Goal: Communication & Community: Answer question/provide support

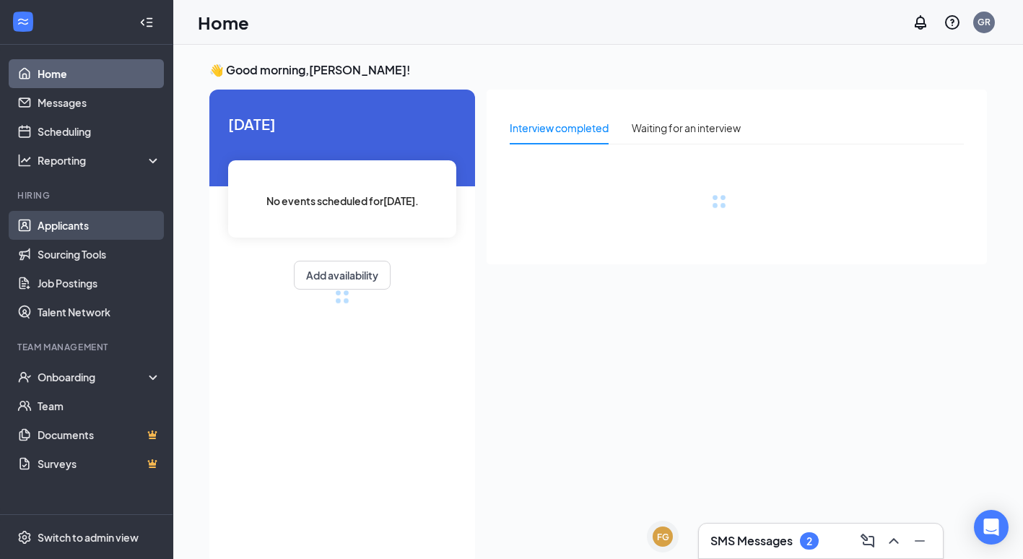
click at [79, 220] on link "Applicants" at bounding box center [99, 225] width 123 height 29
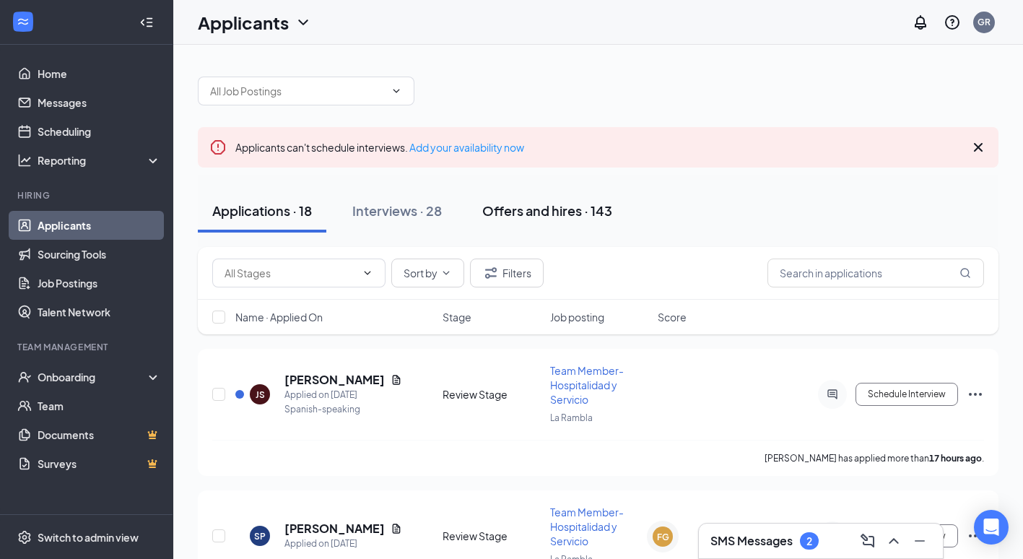
click at [598, 209] on div "Offers and hires · 143" at bounding box center [547, 210] width 130 height 18
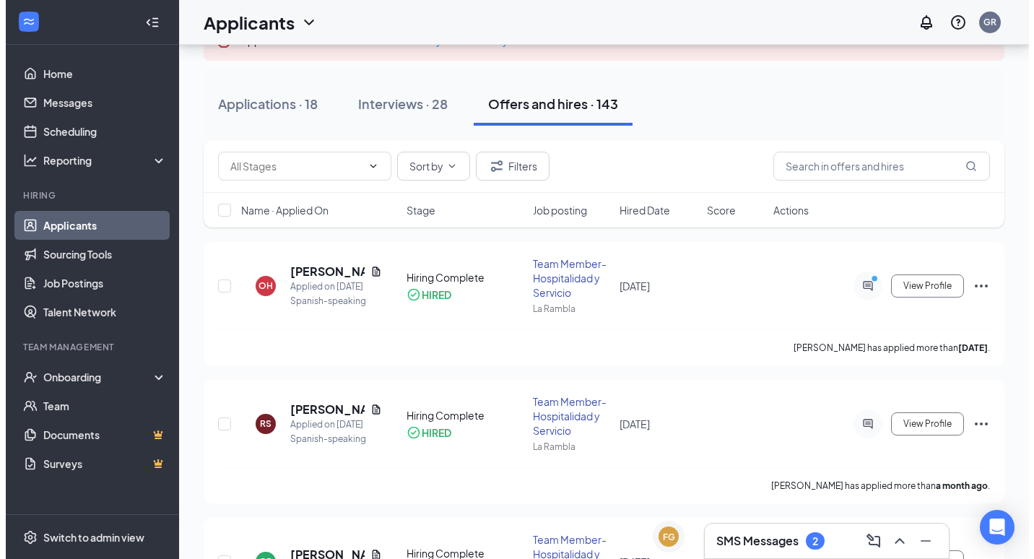
scroll to position [108, 0]
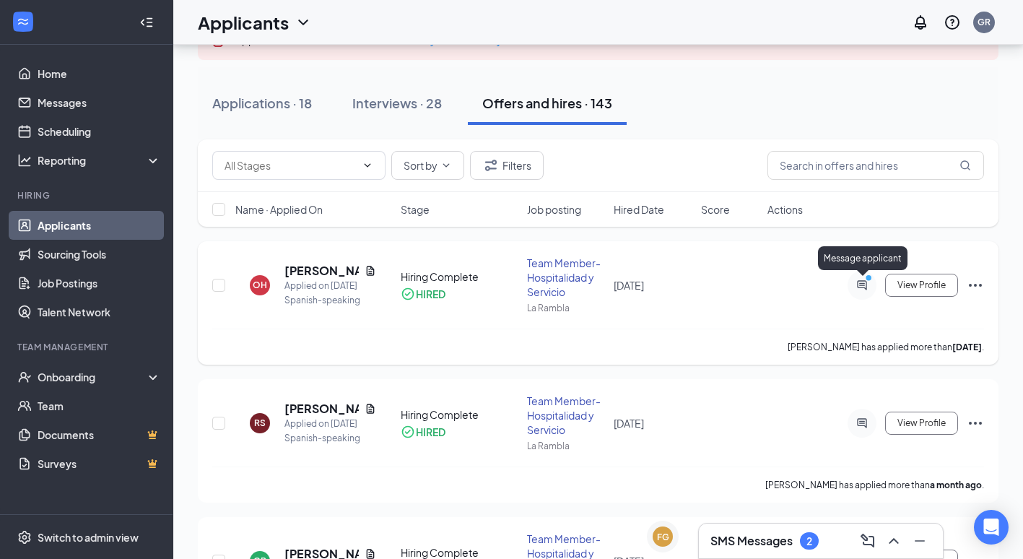
click at [866, 291] on div at bounding box center [862, 285] width 29 height 29
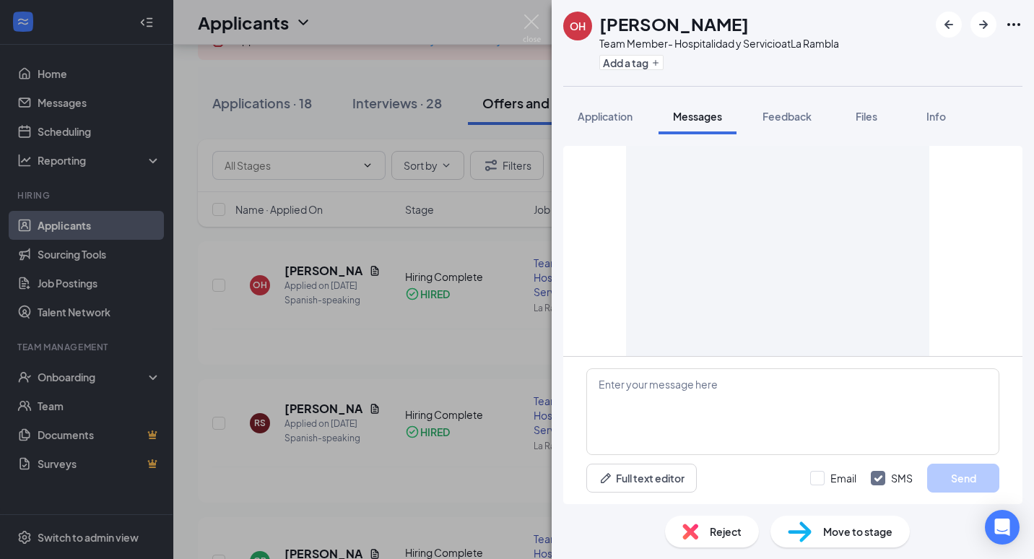
scroll to position [5707, 0]
click at [437, 349] on div "OH [PERSON_NAME] Team Member- Hospitalidad y Servicio at La Rambla Add a tag Ap…" at bounding box center [517, 279] width 1034 height 559
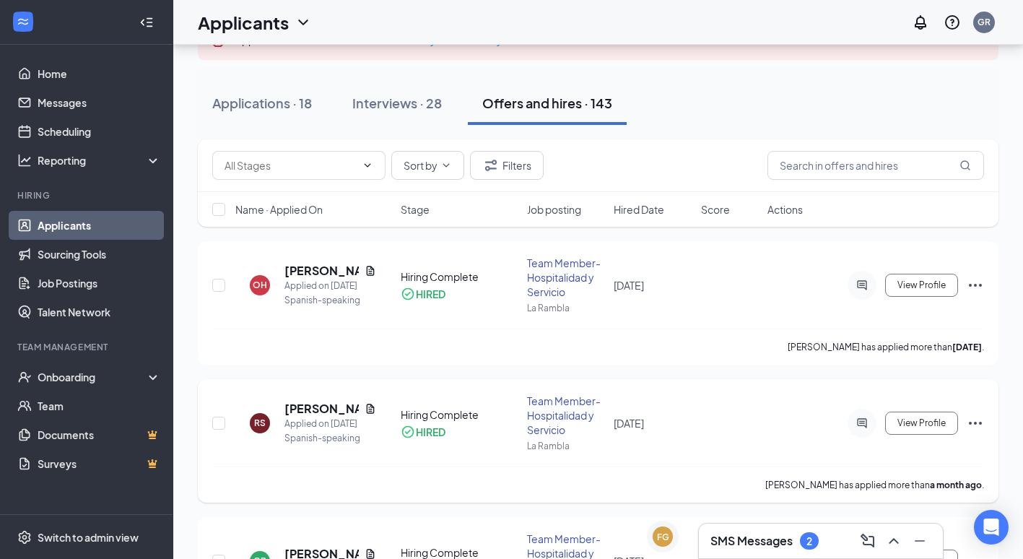
click at [519, 434] on div "RS [PERSON_NAME] Applied on [DATE] Spanish-speaking Hiring Complete HIRED Team …" at bounding box center [598, 429] width 772 height 73
click at [862, 417] on icon "ActiveChat" at bounding box center [861, 423] width 17 height 12
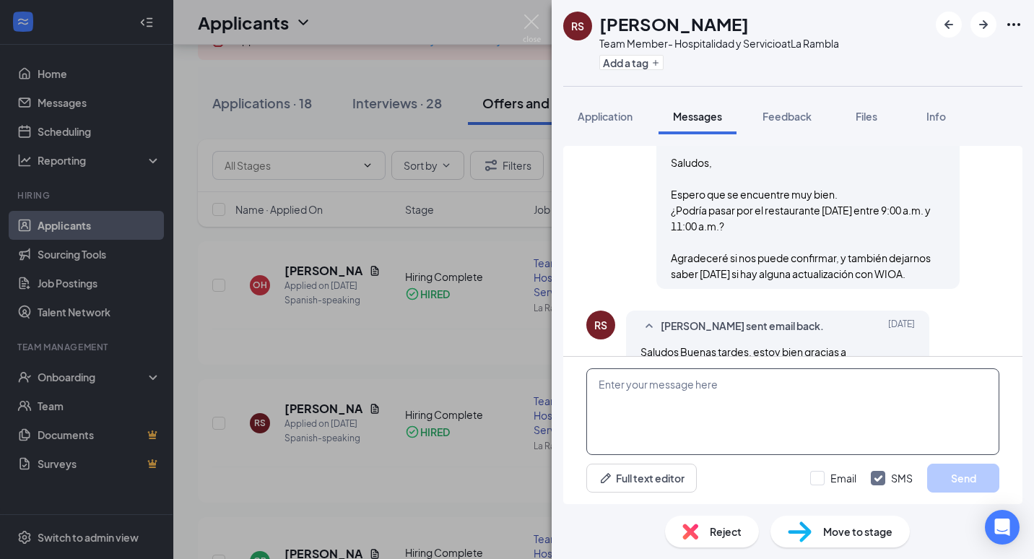
scroll to position [1910, 0]
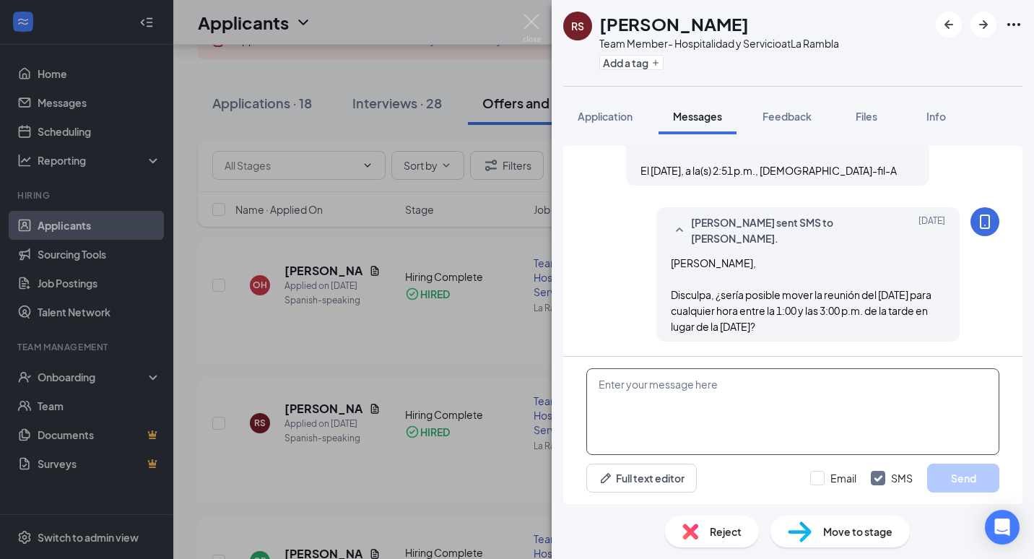
click at [691, 409] on textarea at bounding box center [792, 411] width 413 height 87
click at [812, 475] on input "Email" at bounding box center [833, 478] width 46 height 14
checkbox input "true"
drag, startPoint x: 762, startPoint y: 326, endPoint x: 660, endPoint y: 268, distance: 118.0
click at [671, 268] on div "[PERSON_NAME], Disculpa, ¿sería posible mover la reunión del [DATE] para cualqu…" at bounding box center [808, 294] width 274 height 79
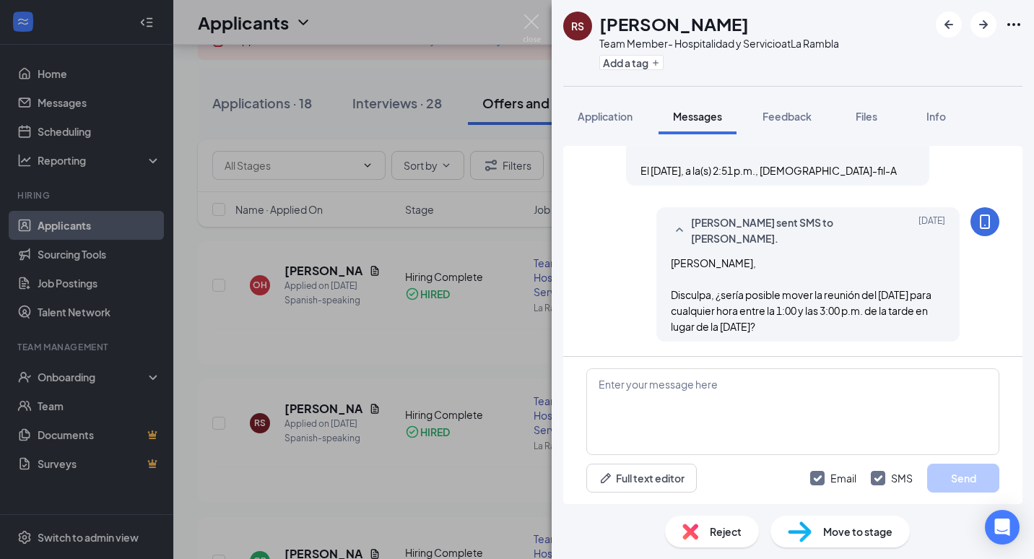
copy span "Saludos [PERSON_NAME], Disculpa, ¿sería posible mover la reunión del [DATE] par…"
click at [615, 388] on textarea at bounding box center [792, 411] width 413 height 87
paste textarea "[PERSON_NAME], Disculpa, ¿sería posible mover la reunión del [DATE] para cualqu…"
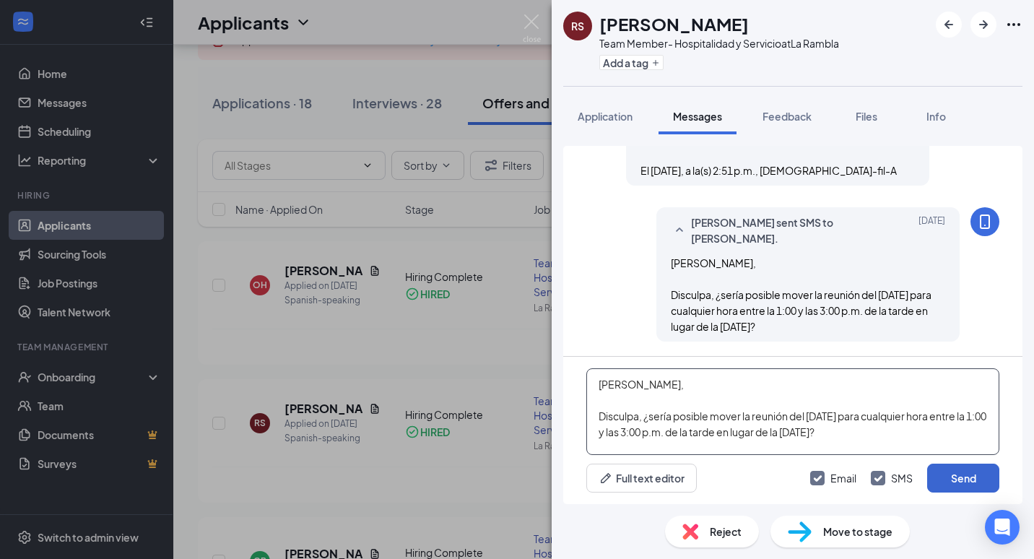
type textarea "[PERSON_NAME], Disculpa, ¿sería posible mover la reunión del [DATE] para cualqu…"
click at [951, 474] on button "Send" at bounding box center [963, 478] width 72 height 29
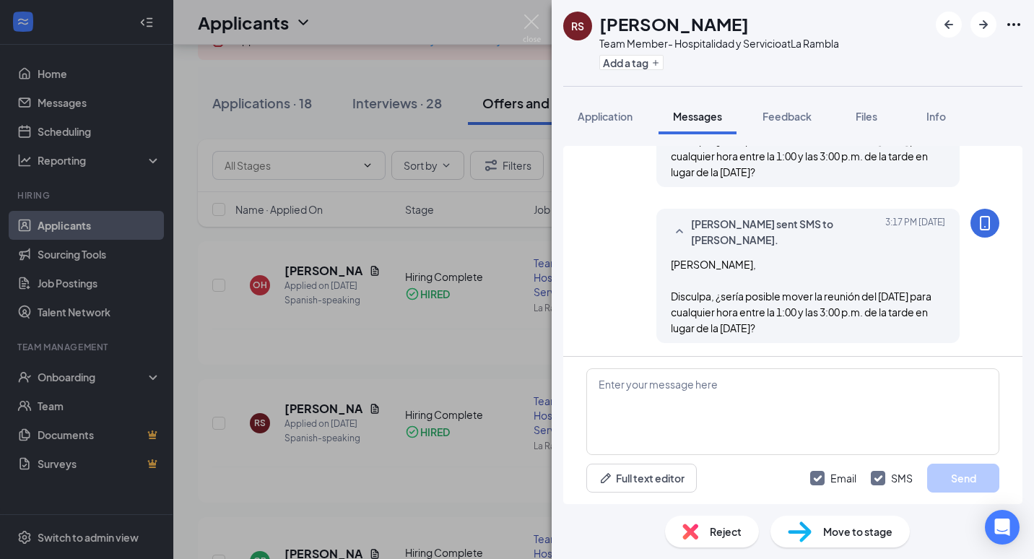
scroll to position [2222, 0]
